Goal: Transaction & Acquisition: Purchase product/service

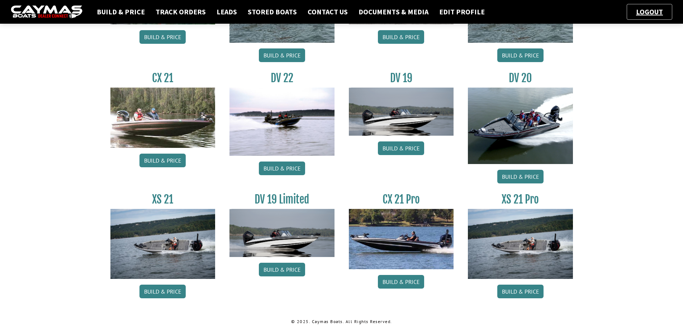
scroll to position [542, 0]
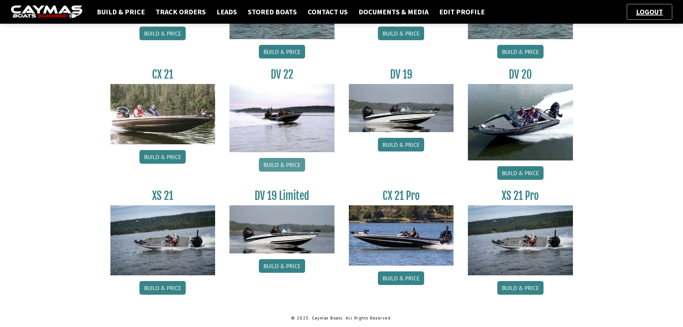
click at [280, 160] on link "Build & Price" at bounding box center [282, 165] width 46 height 14
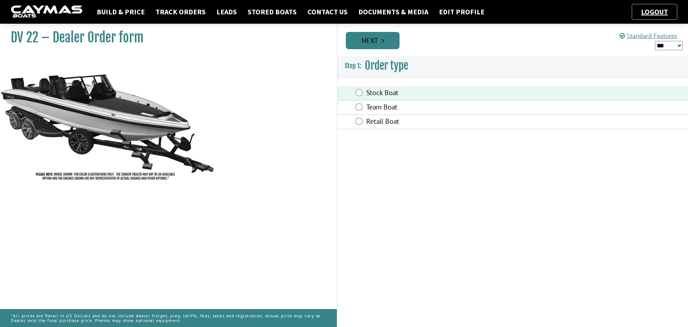
click at [370, 44] on link "Next" at bounding box center [373, 40] width 54 height 17
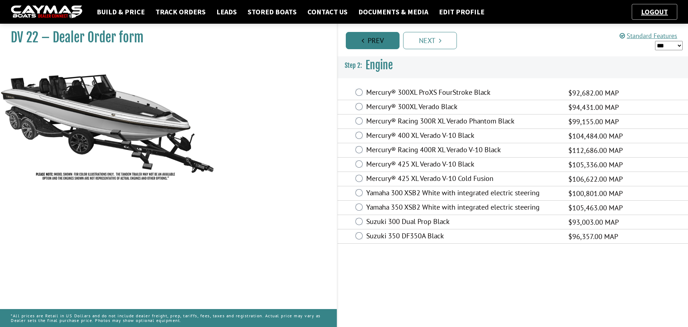
click at [370, 43] on link "Prev" at bounding box center [373, 40] width 54 height 17
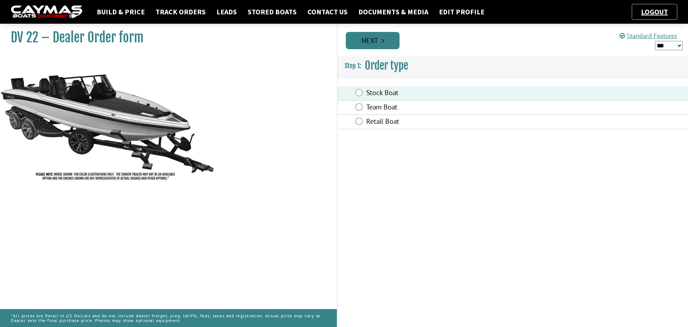
click at [396, 41] on link "Next" at bounding box center [373, 40] width 54 height 17
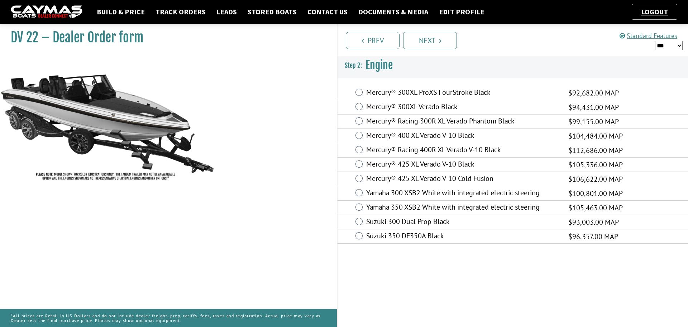
click at [476, 28] on div "Prev Next" at bounding box center [512, 40] width 351 height 33
click at [360, 159] on div "Mercury® 425 XL Verado V-10 Black $105,336.00 MAP $92,696.00 $105,336.00" at bounding box center [513, 164] width 351 height 14
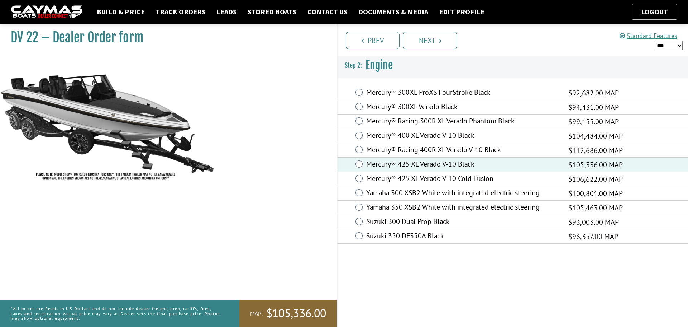
click at [363, 136] on div "Mercury® 400 XL Verado V-10 Black $104,484.00 MAP $91,946.00 $104,484.00" at bounding box center [513, 136] width 351 height 14
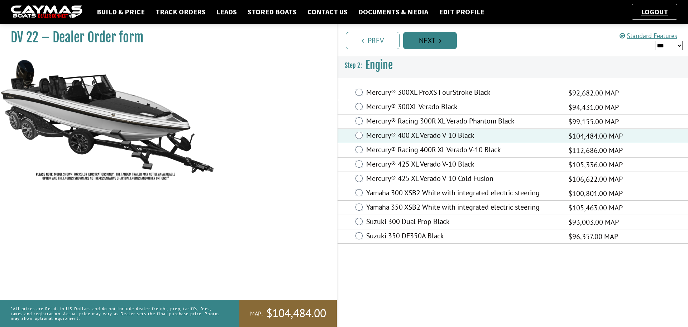
click at [428, 44] on link "Next" at bounding box center [430, 40] width 54 height 17
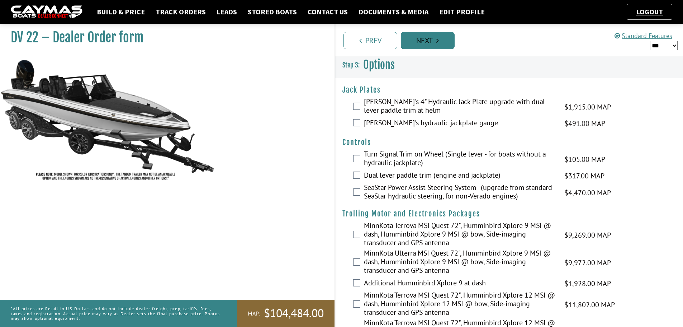
click at [427, 44] on link "Next" at bounding box center [428, 40] width 54 height 17
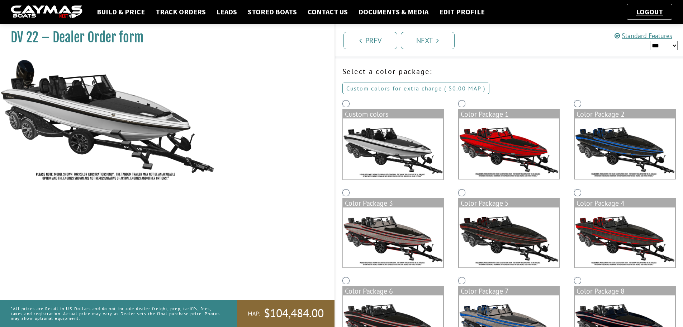
scroll to position [72, 0]
